Goal: Check status

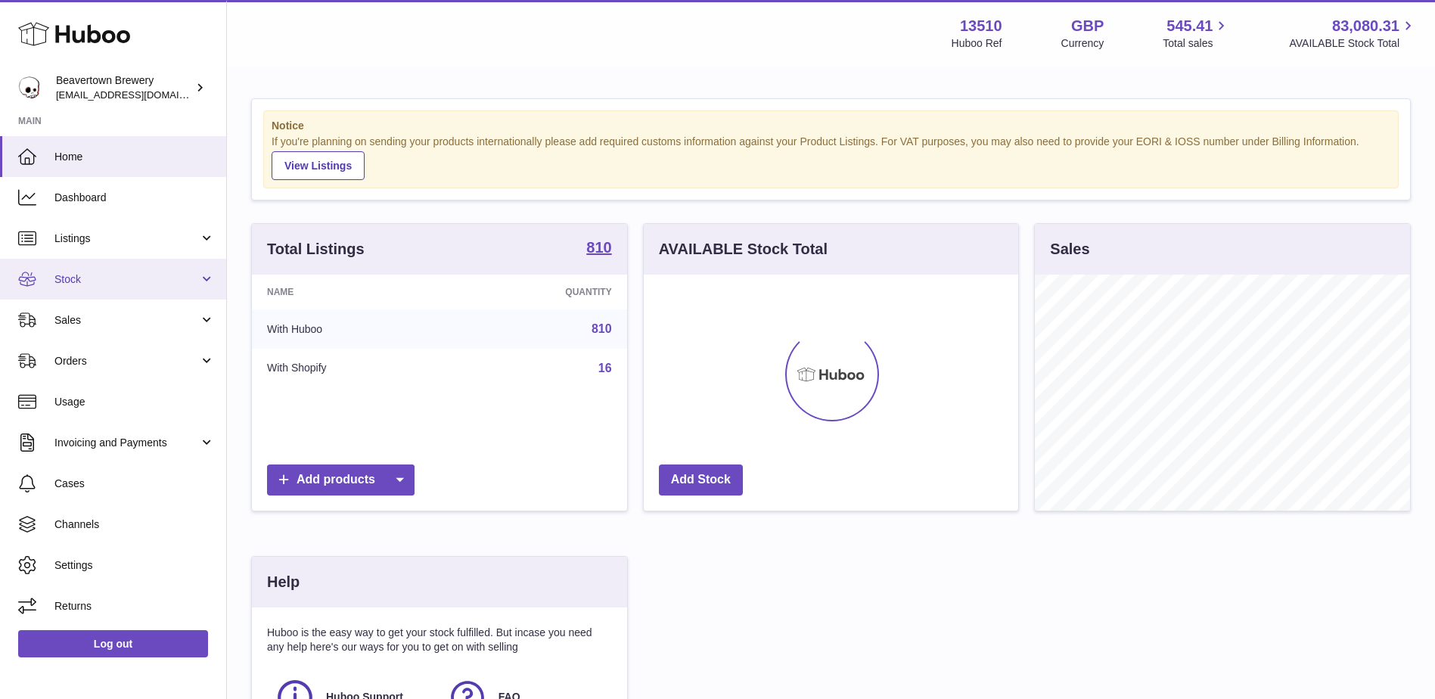
scroll to position [236, 374]
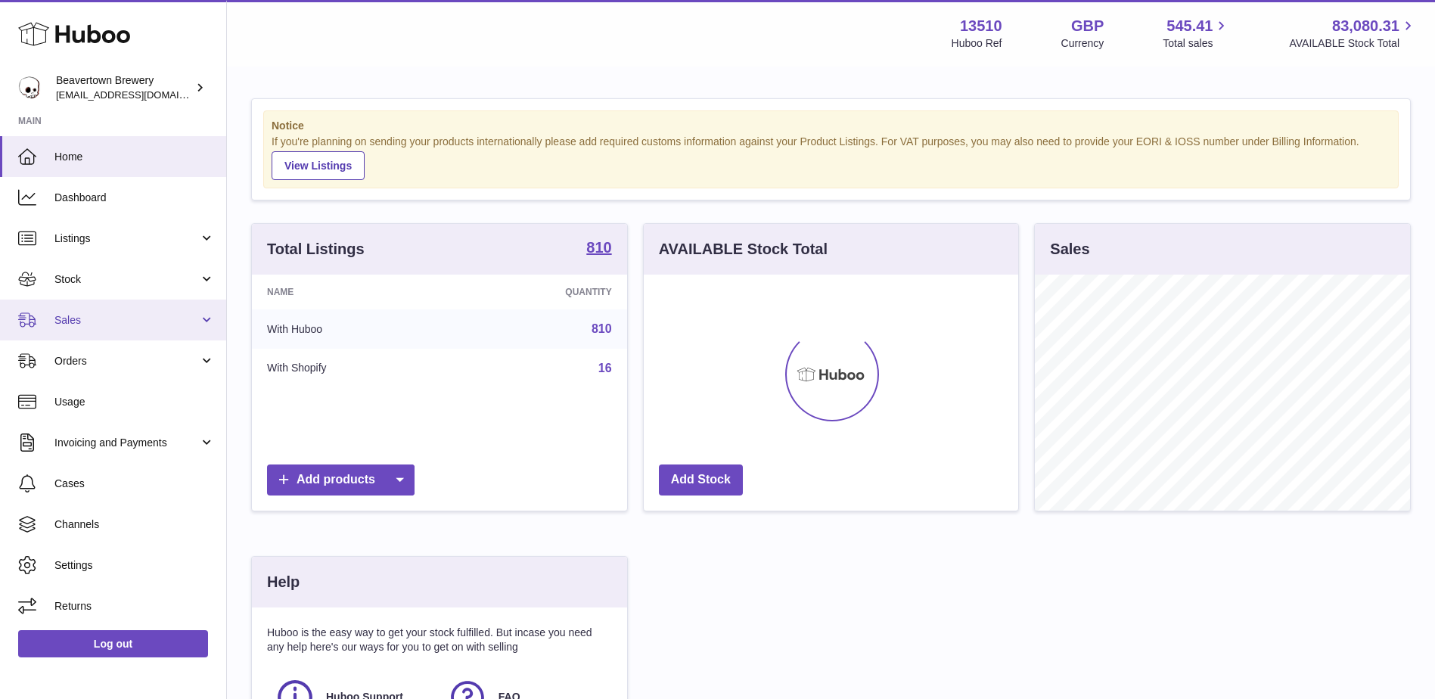
click at [98, 315] on span "Sales" at bounding box center [126, 320] width 144 height 14
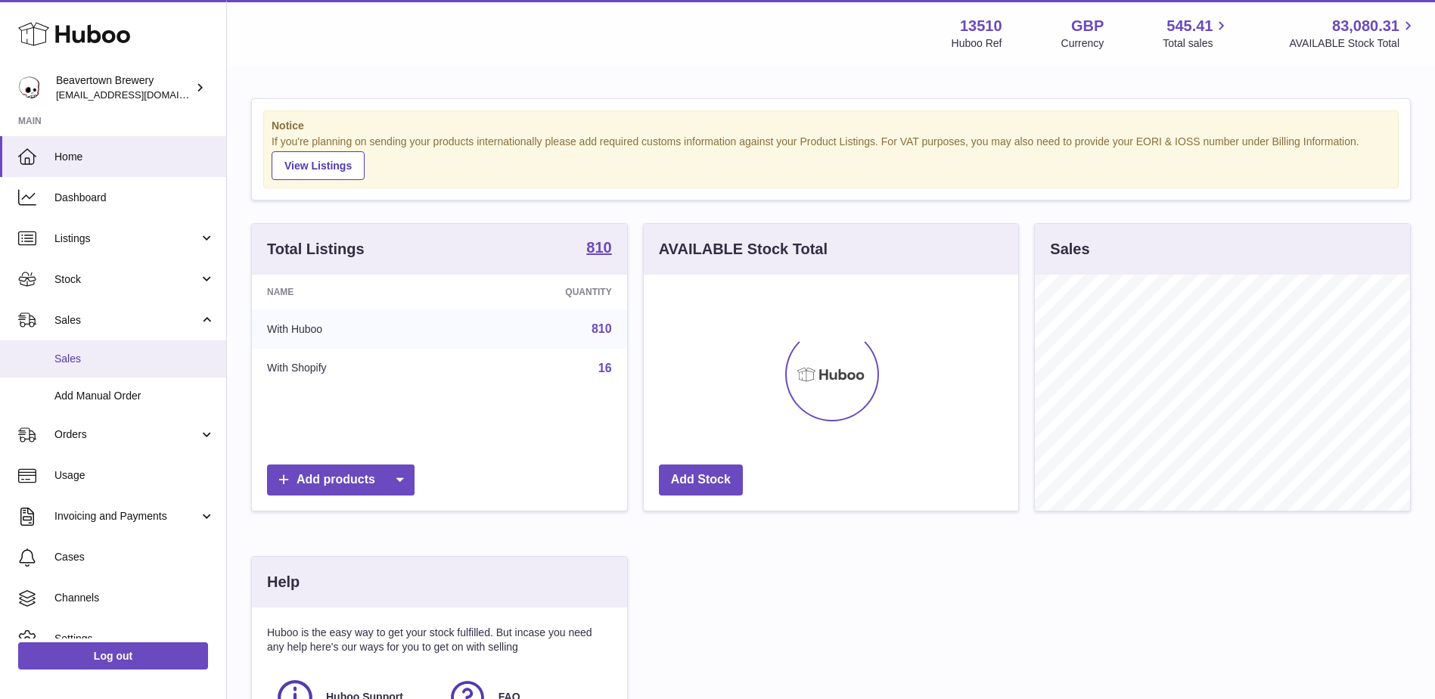
click at [107, 365] on span "Sales" at bounding box center [134, 359] width 160 height 14
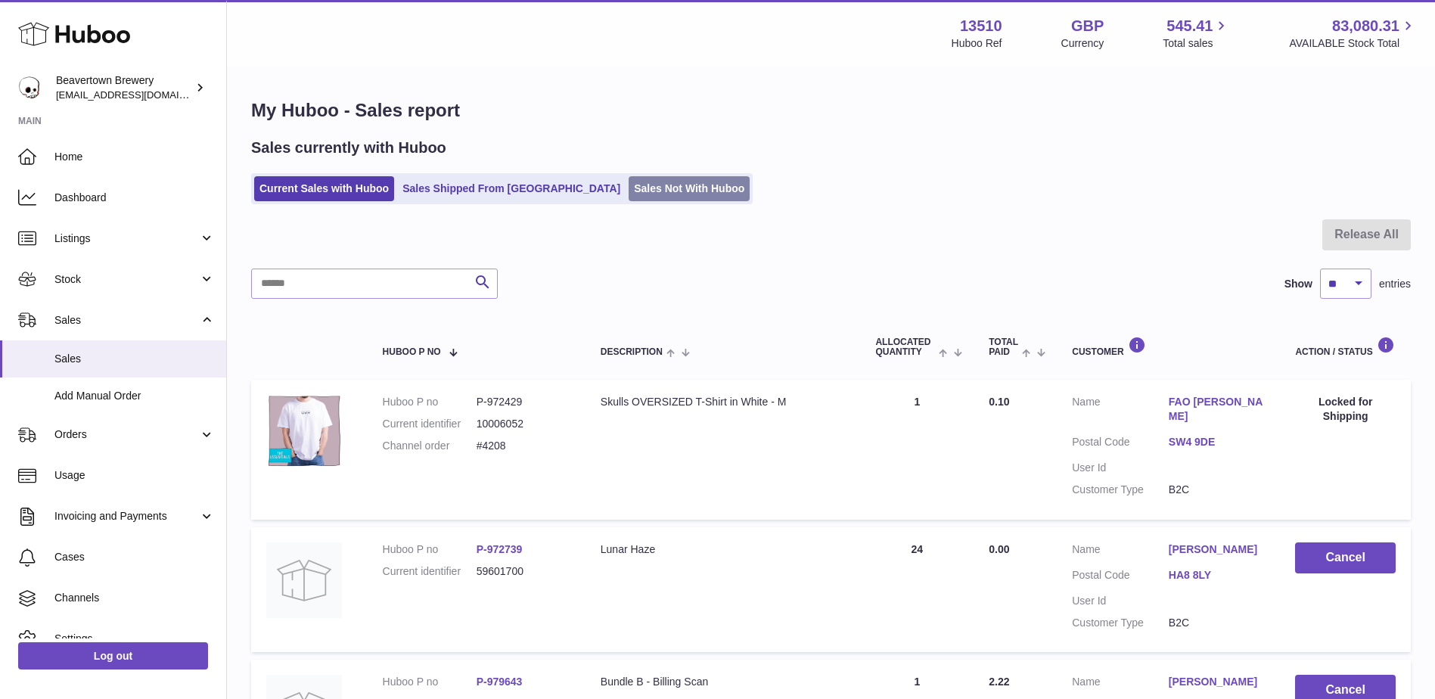
click at [628, 191] on link "Sales Not With Huboo" at bounding box center [688, 188] width 121 height 25
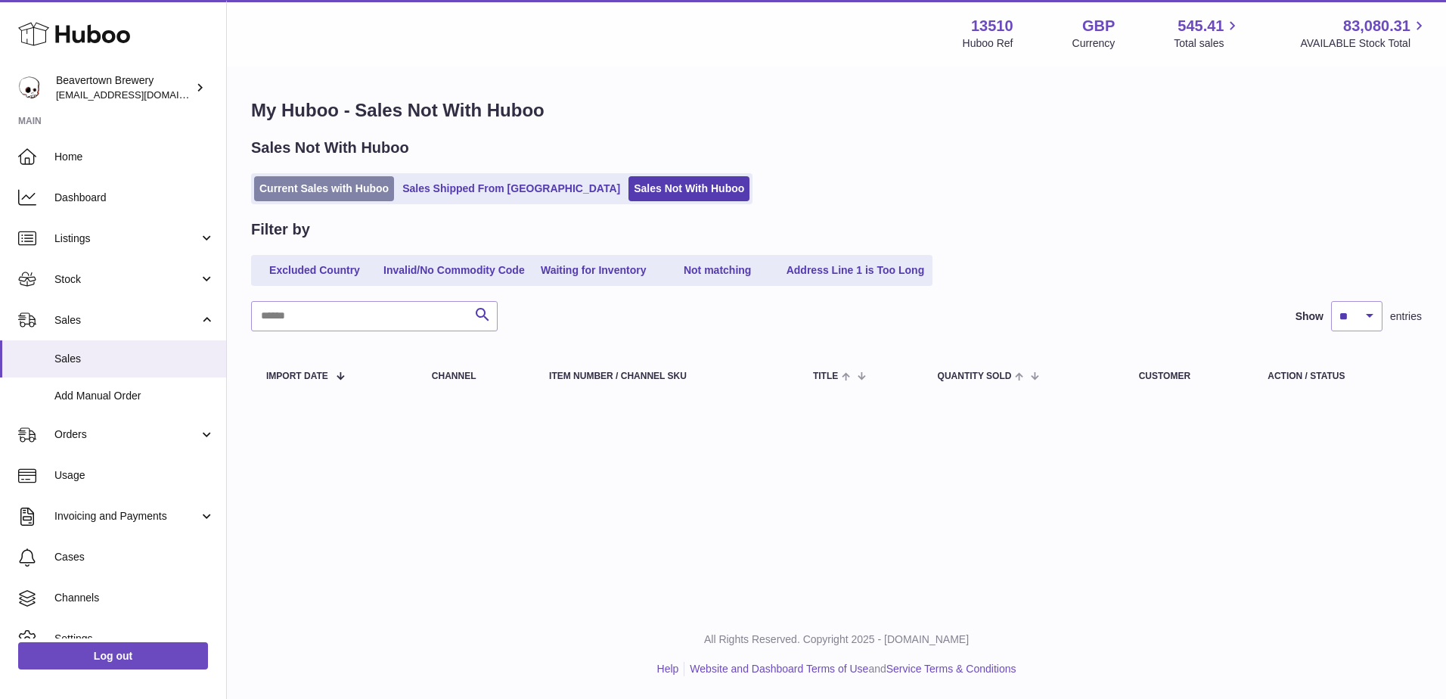
click at [335, 191] on link "Current Sales with Huboo" at bounding box center [324, 188] width 140 height 25
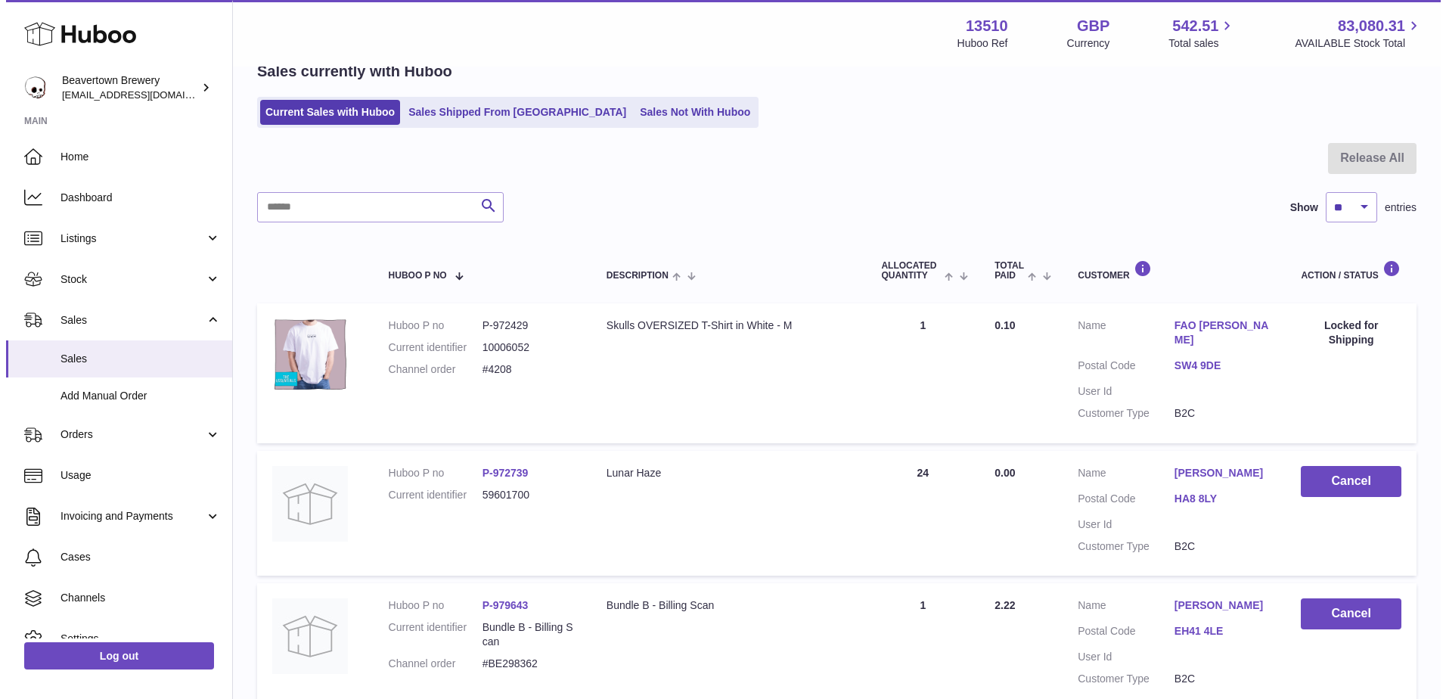
scroll to position [151, 0]
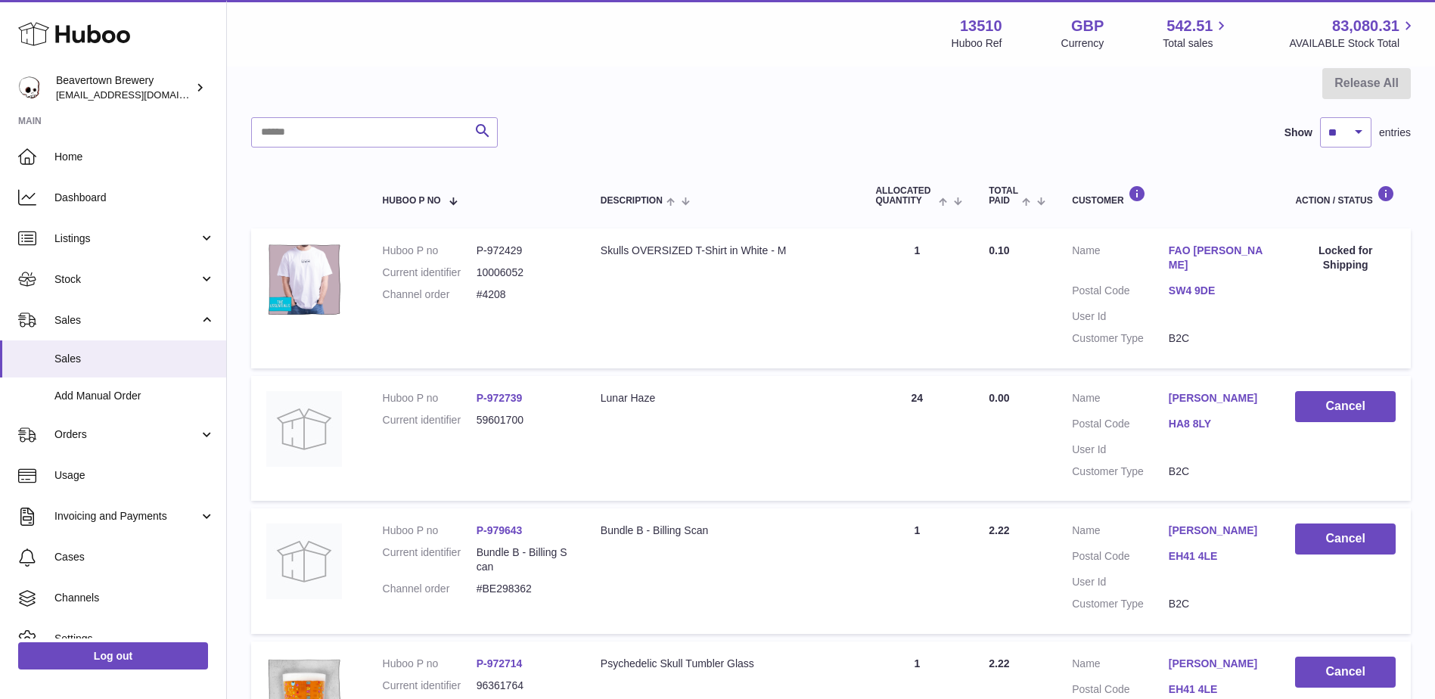
click at [1193, 417] on link "HA8 8LY" at bounding box center [1216, 424] width 97 height 14
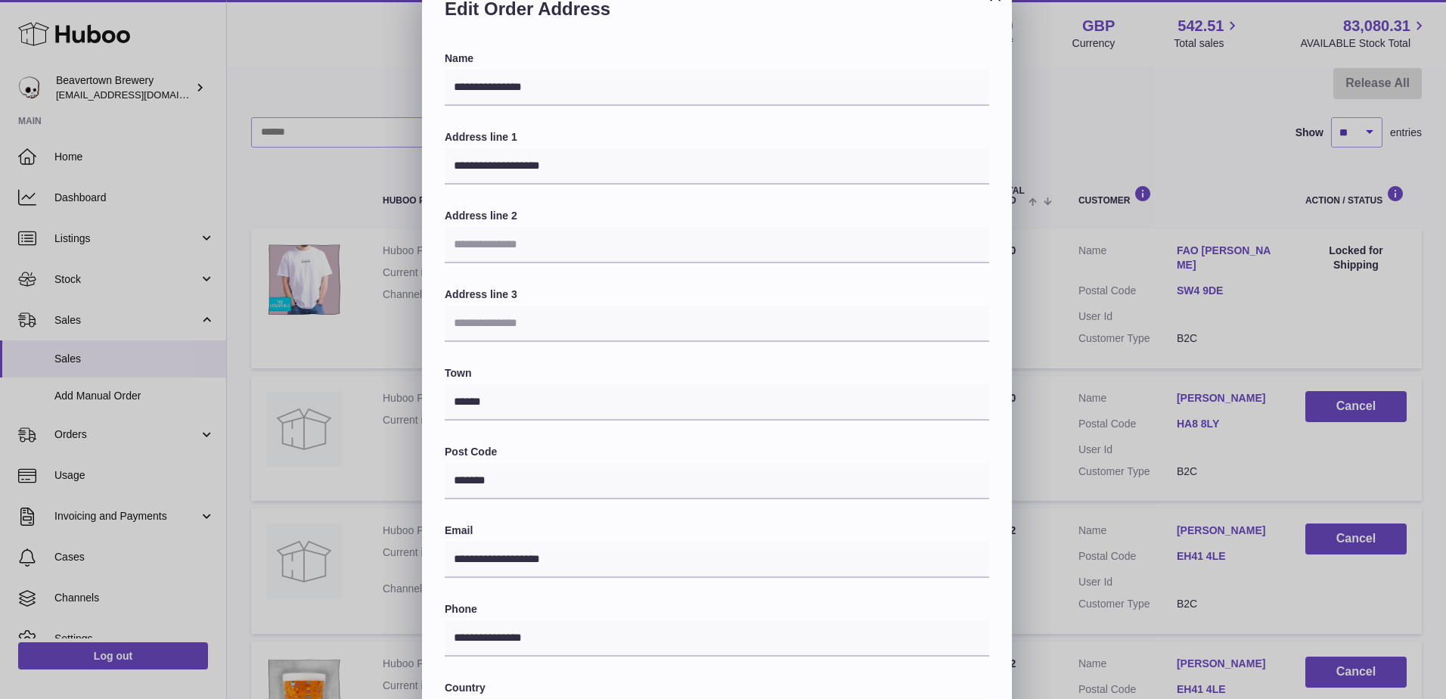
scroll to position [254, 0]
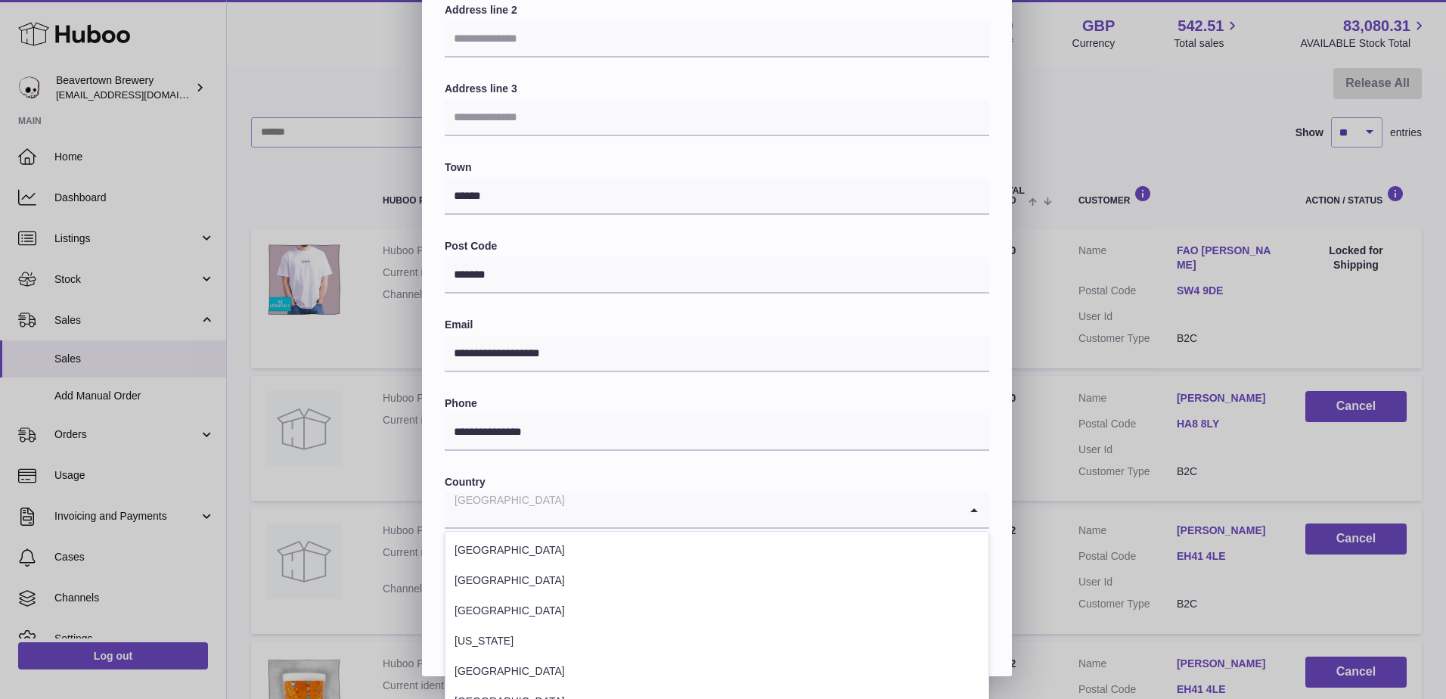
click at [560, 510] on input "Search for option" at bounding box center [702, 509] width 514 height 35
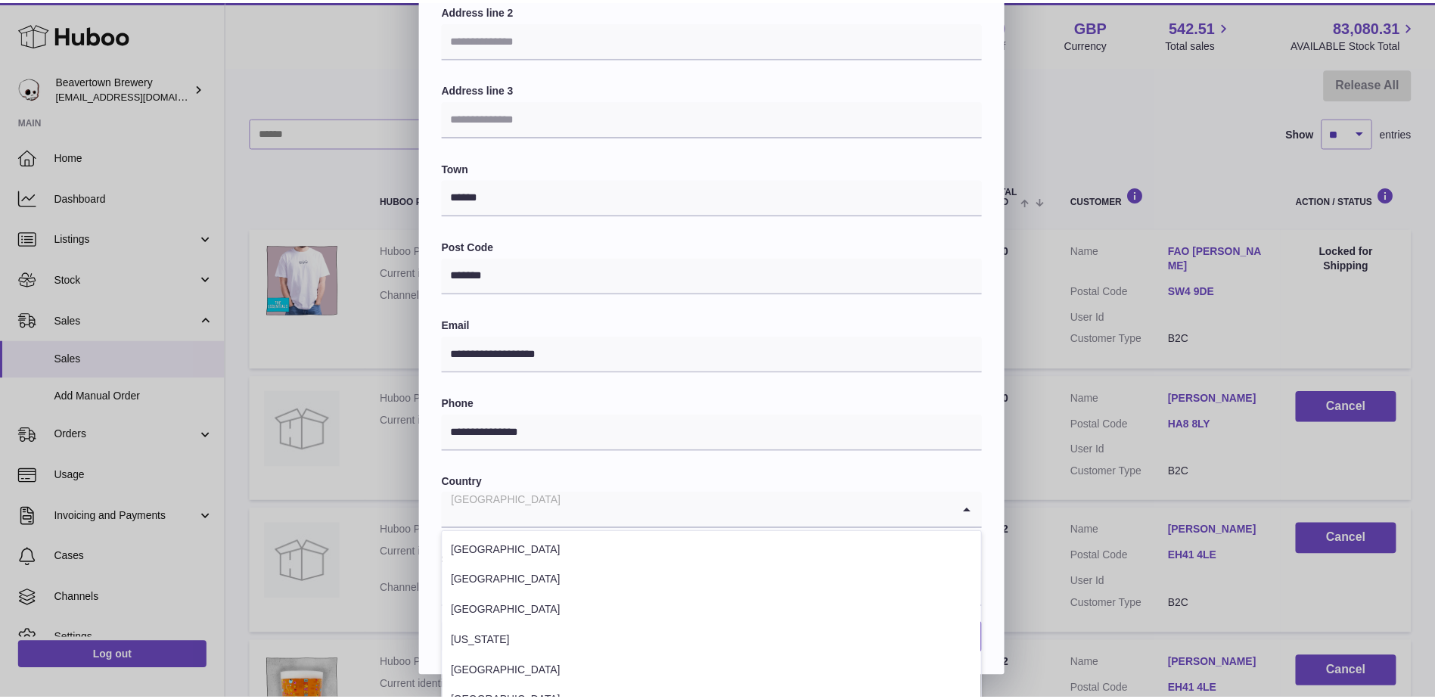
scroll to position [6818, 0]
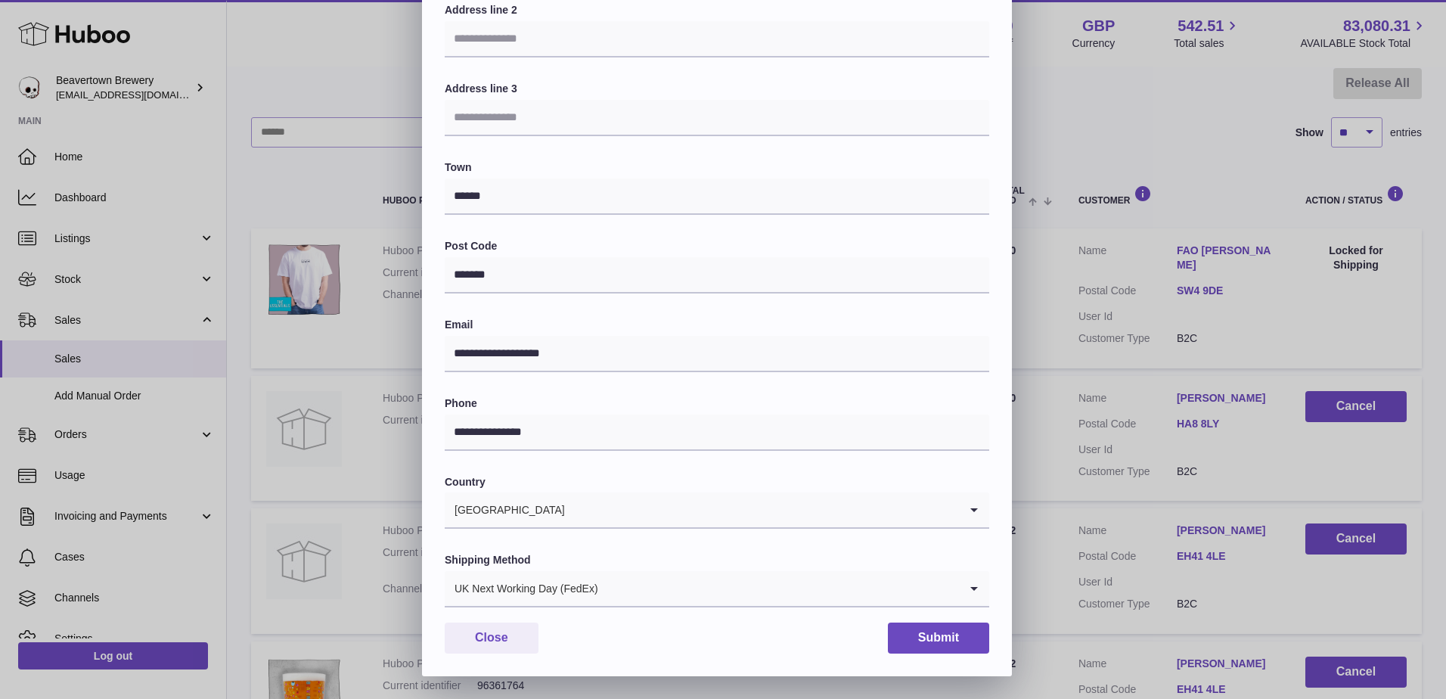
click at [640, 479] on label "Country" at bounding box center [717, 482] width 545 height 14
click at [1135, 438] on div "**********" at bounding box center [723, 223] width 1446 height 908
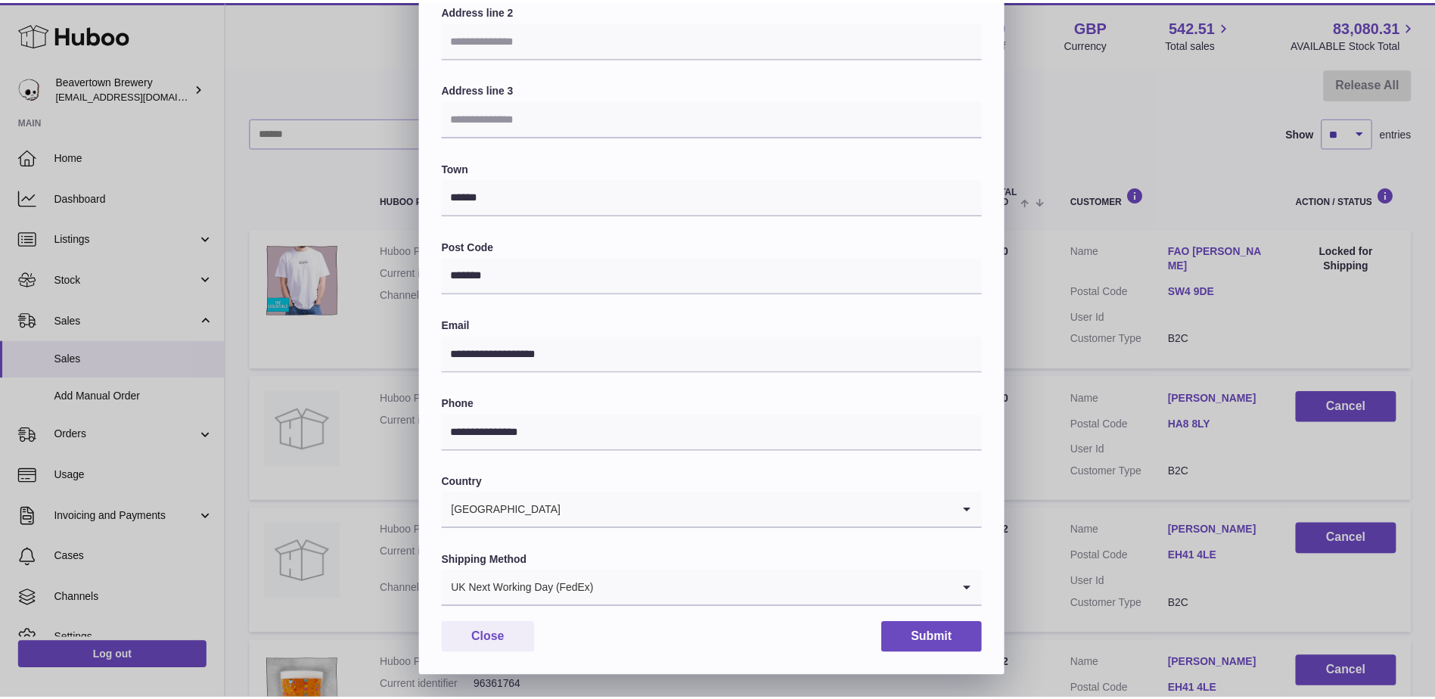
scroll to position [0, 0]
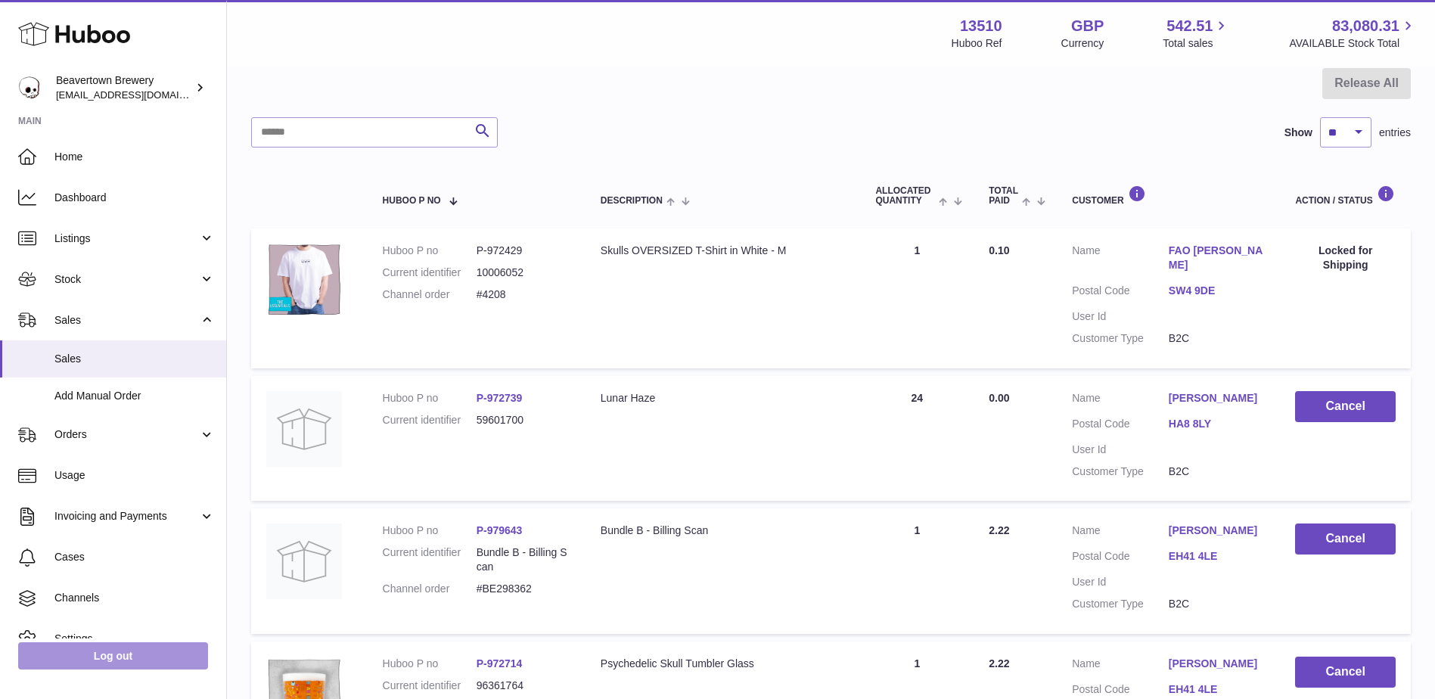
click at [123, 656] on link "Log out" at bounding box center [113, 655] width 190 height 27
